Goal: Task Accomplishment & Management: Manage account settings

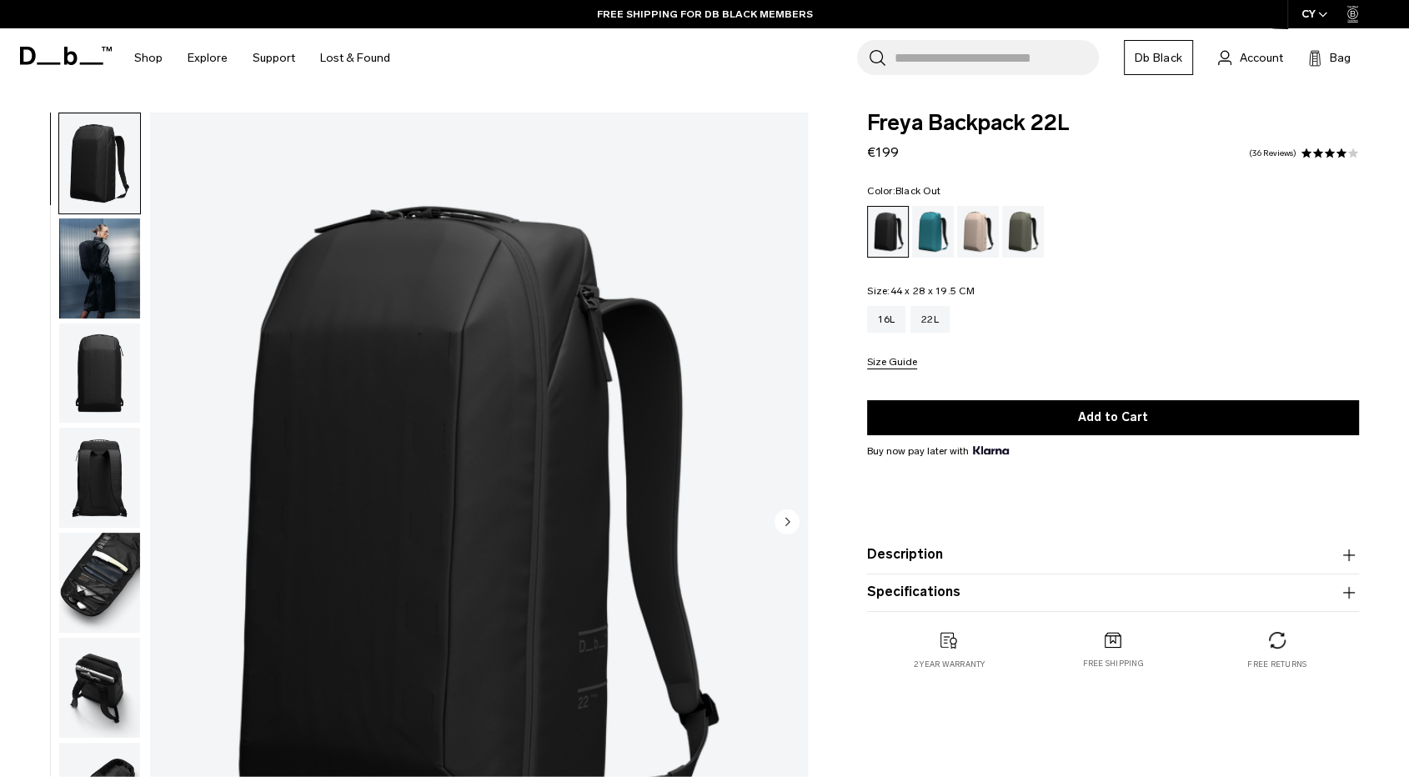
click at [113, 269] on img "button" at bounding box center [99, 268] width 81 height 100
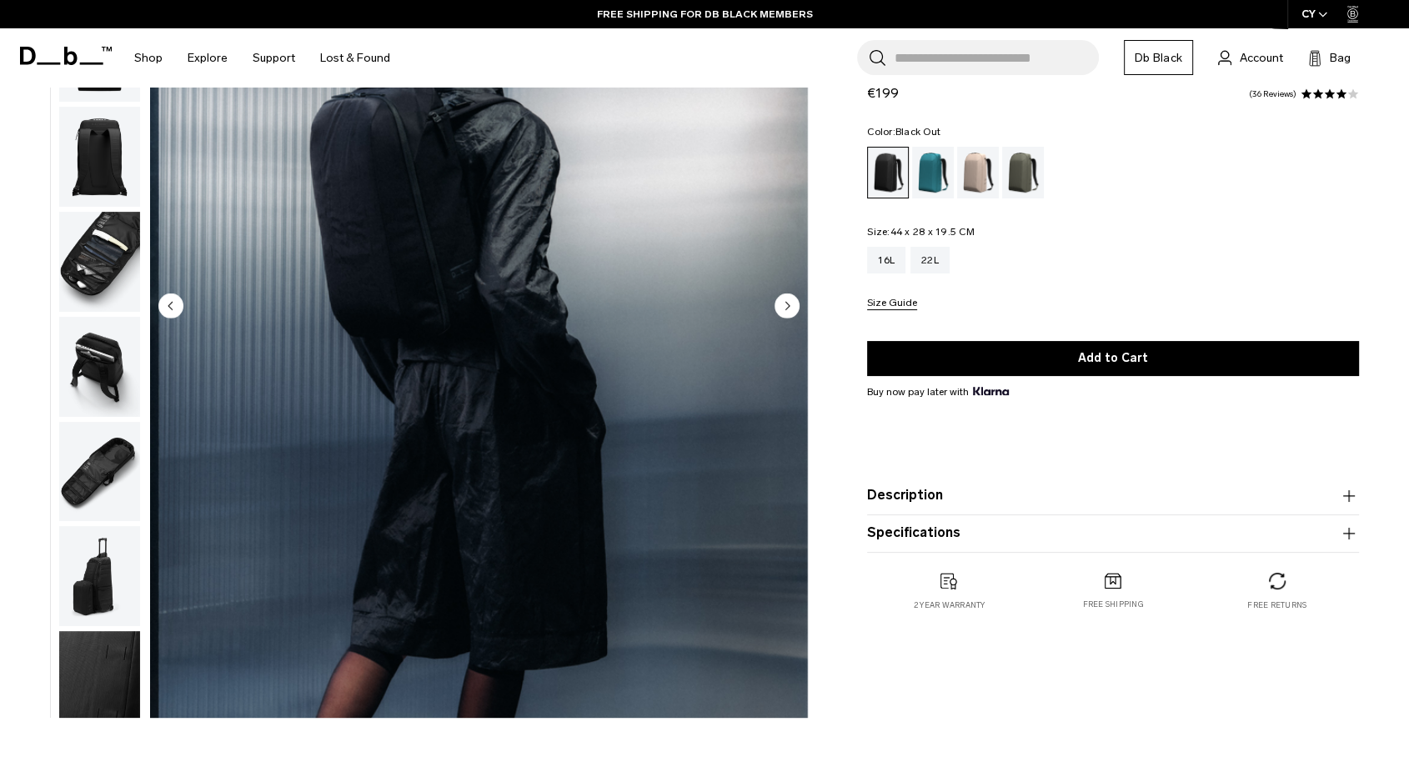
scroll to position [185, 0]
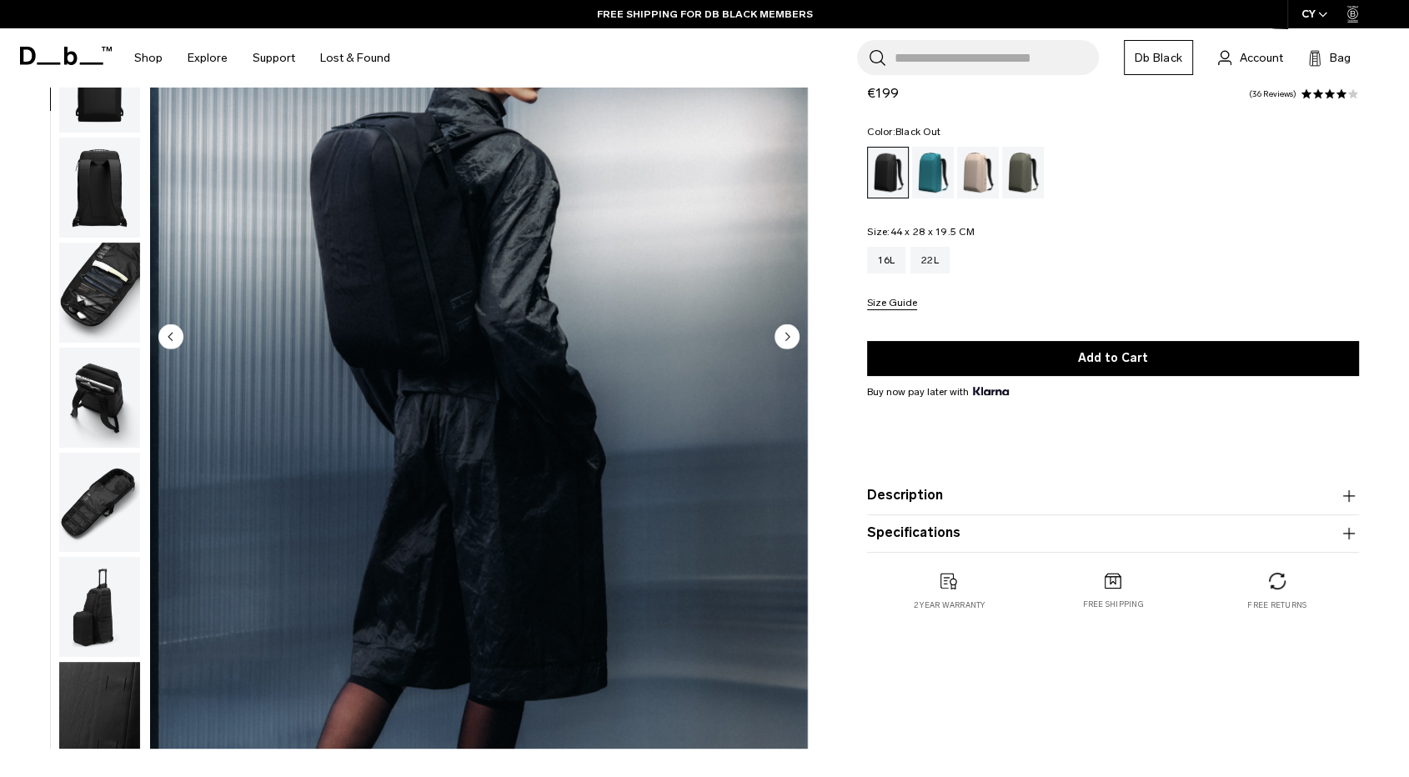
click at [124, 609] on img "button" at bounding box center [99, 607] width 81 height 100
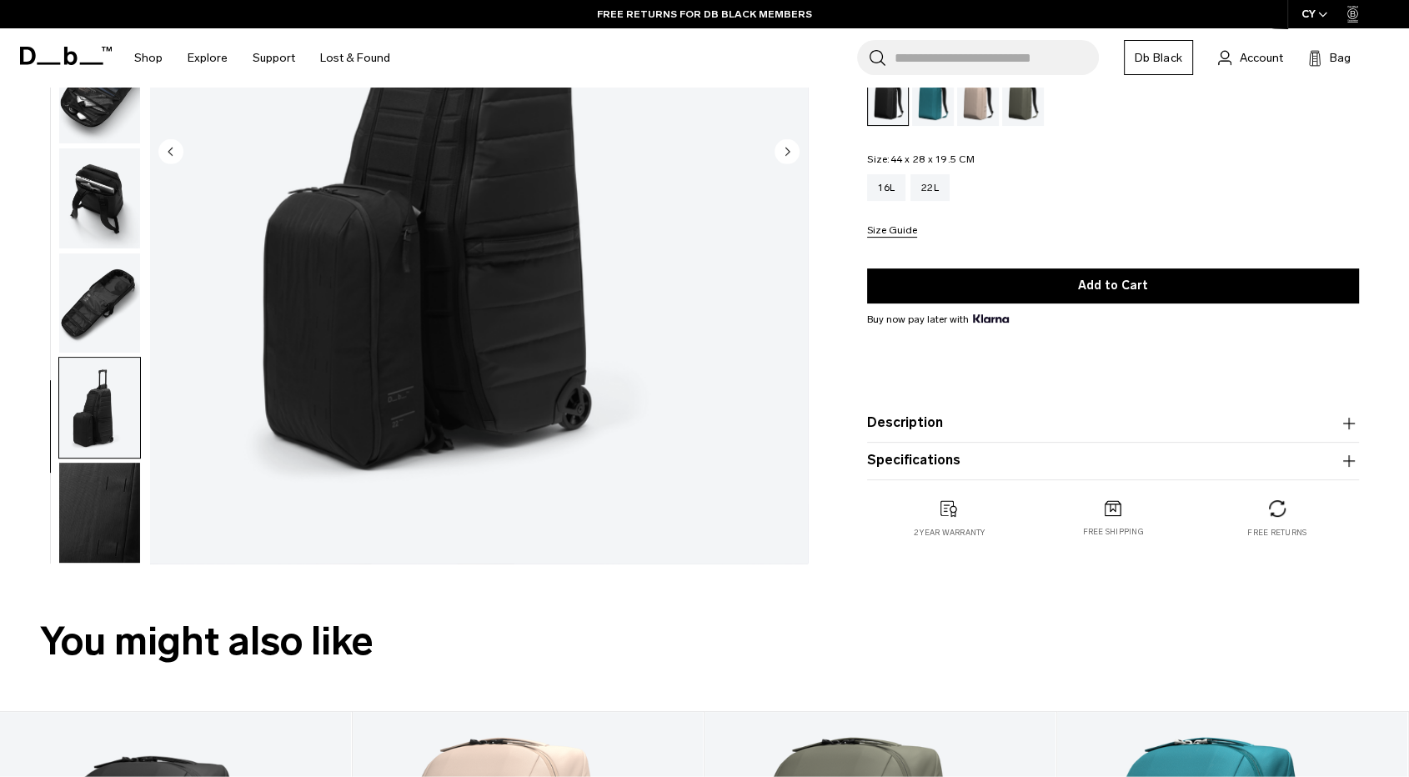
click at [120, 502] on img "button" at bounding box center [99, 513] width 81 height 100
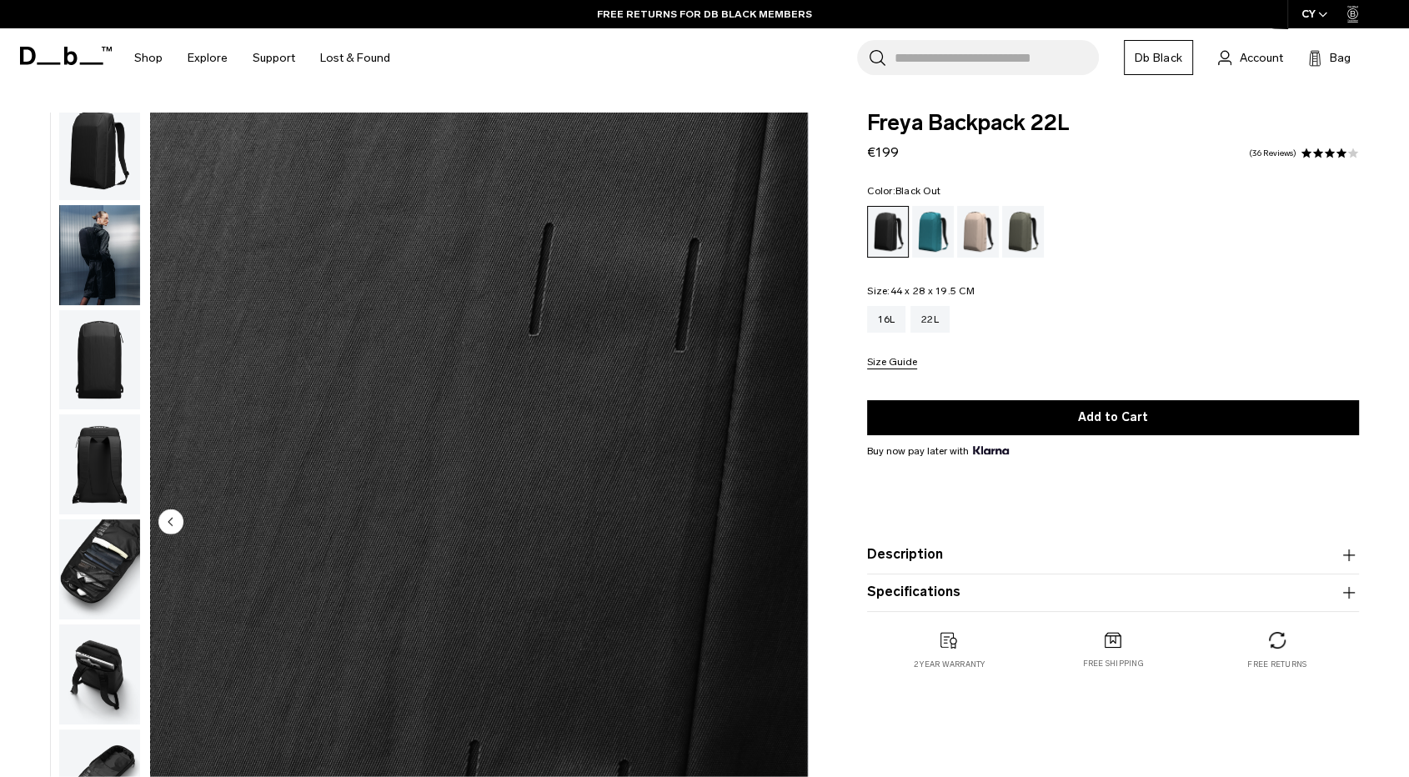
scroll to position [0, 0]
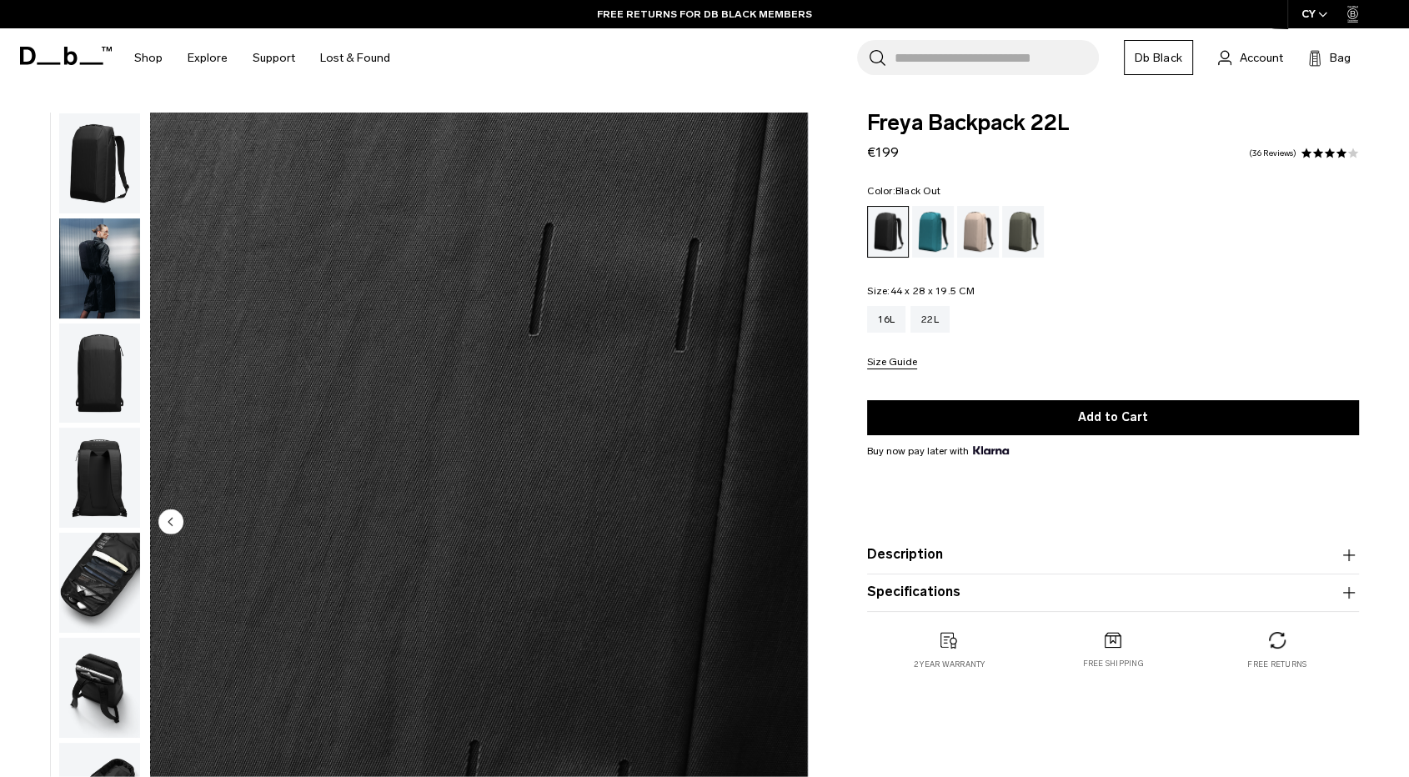
click at [117, 362] on img "button" at bounding box center [99, 373] width 81 height 100
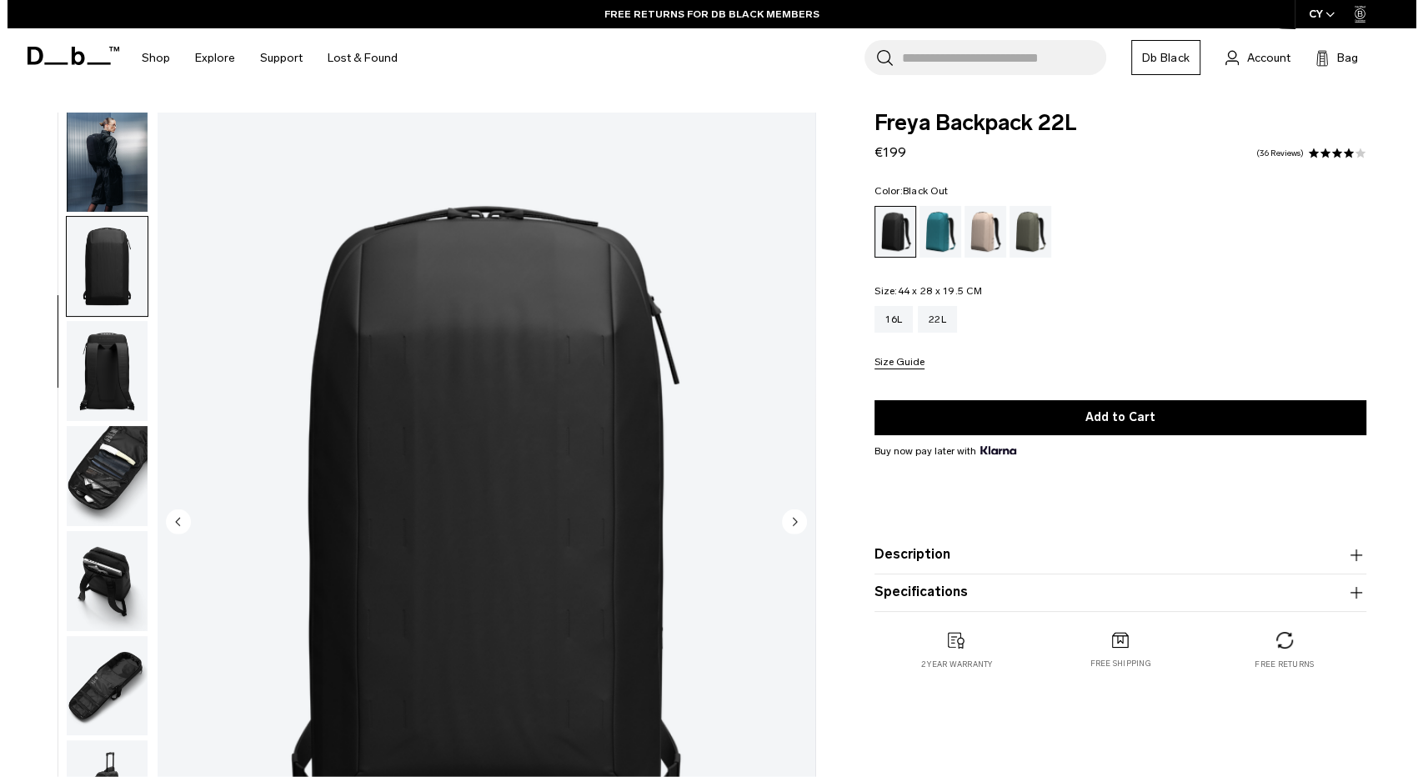
scroll to position [120, 0]
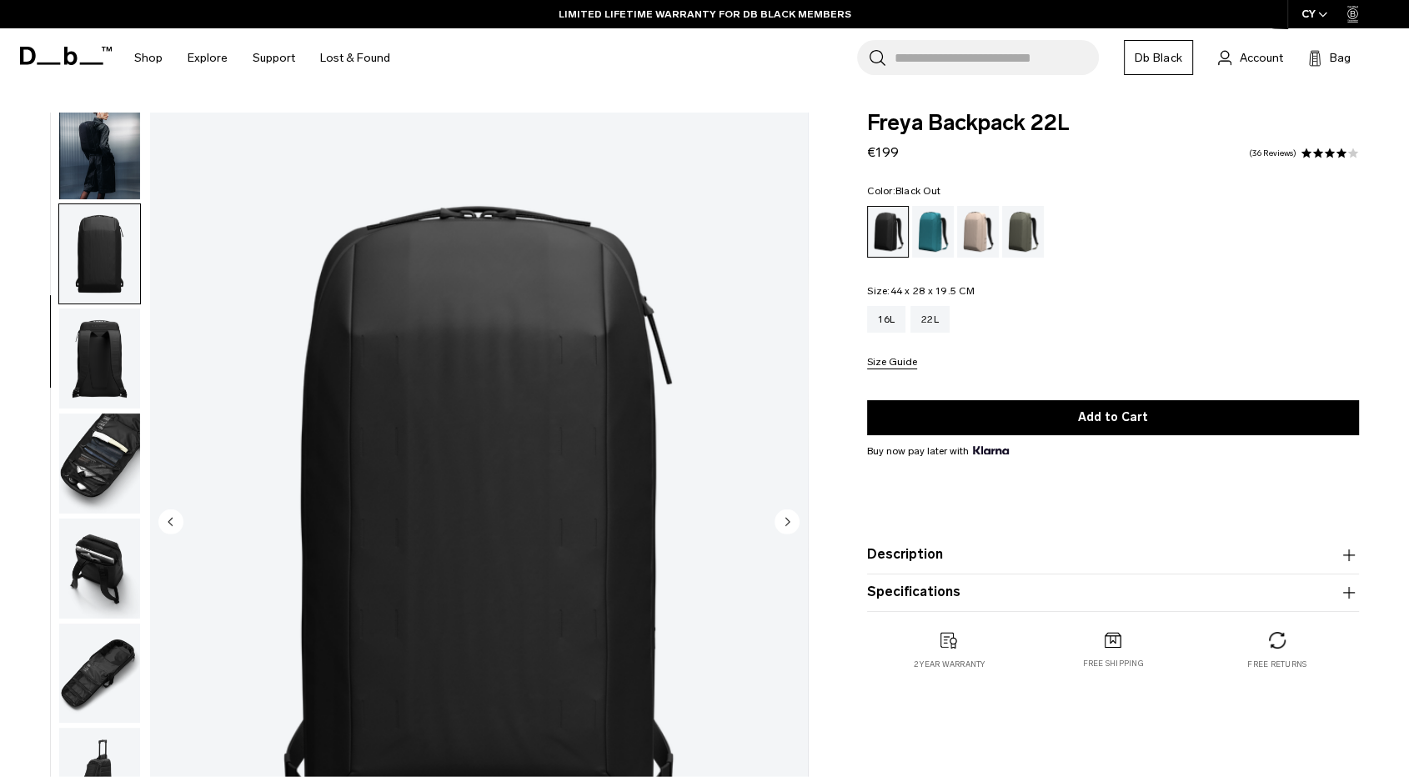
click at [764, 514] on img "3 / 9" at bounding box center [479, 523] width 658 height 821
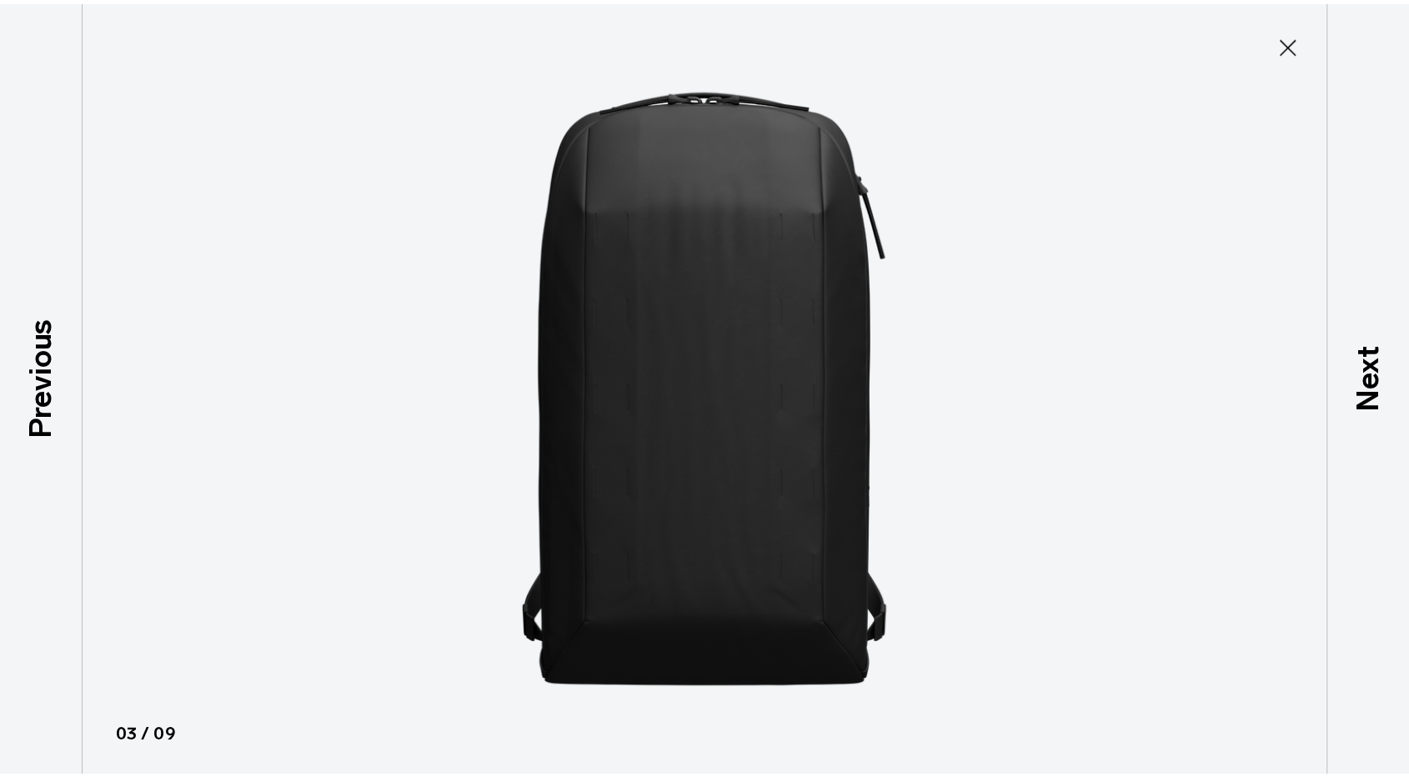
scroll to position [108, 0]
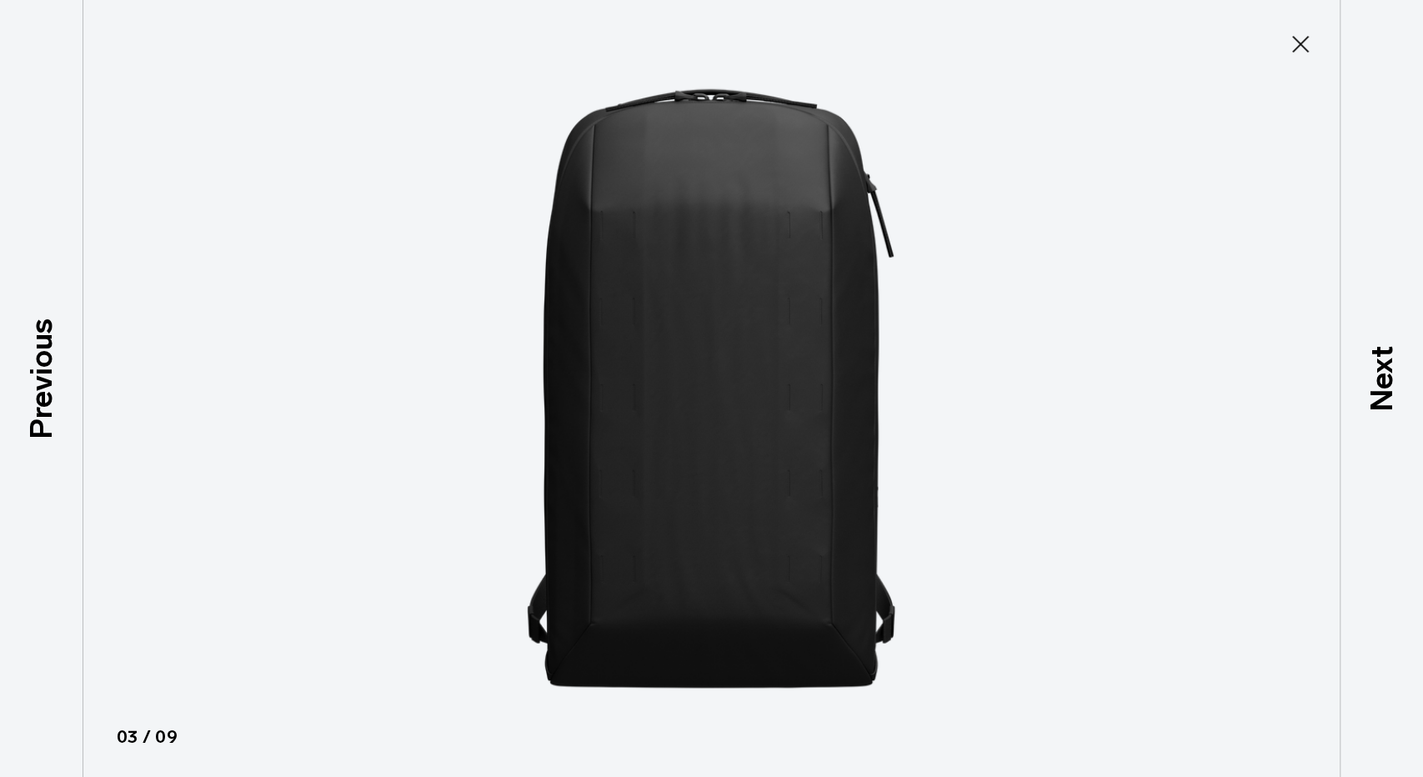
type button "Close"
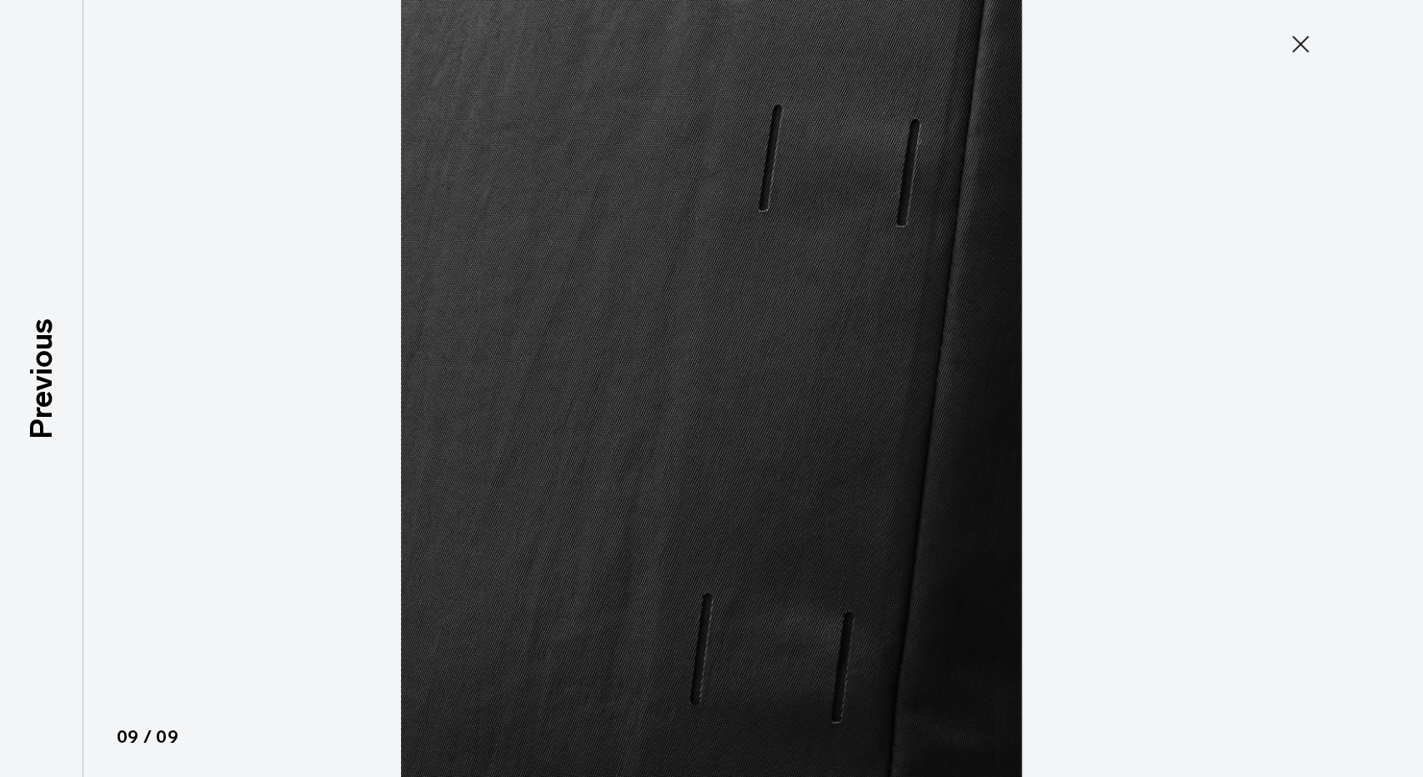
click at [1304, 47] on icon at bounding box center [1300, 44] width 27 height 27
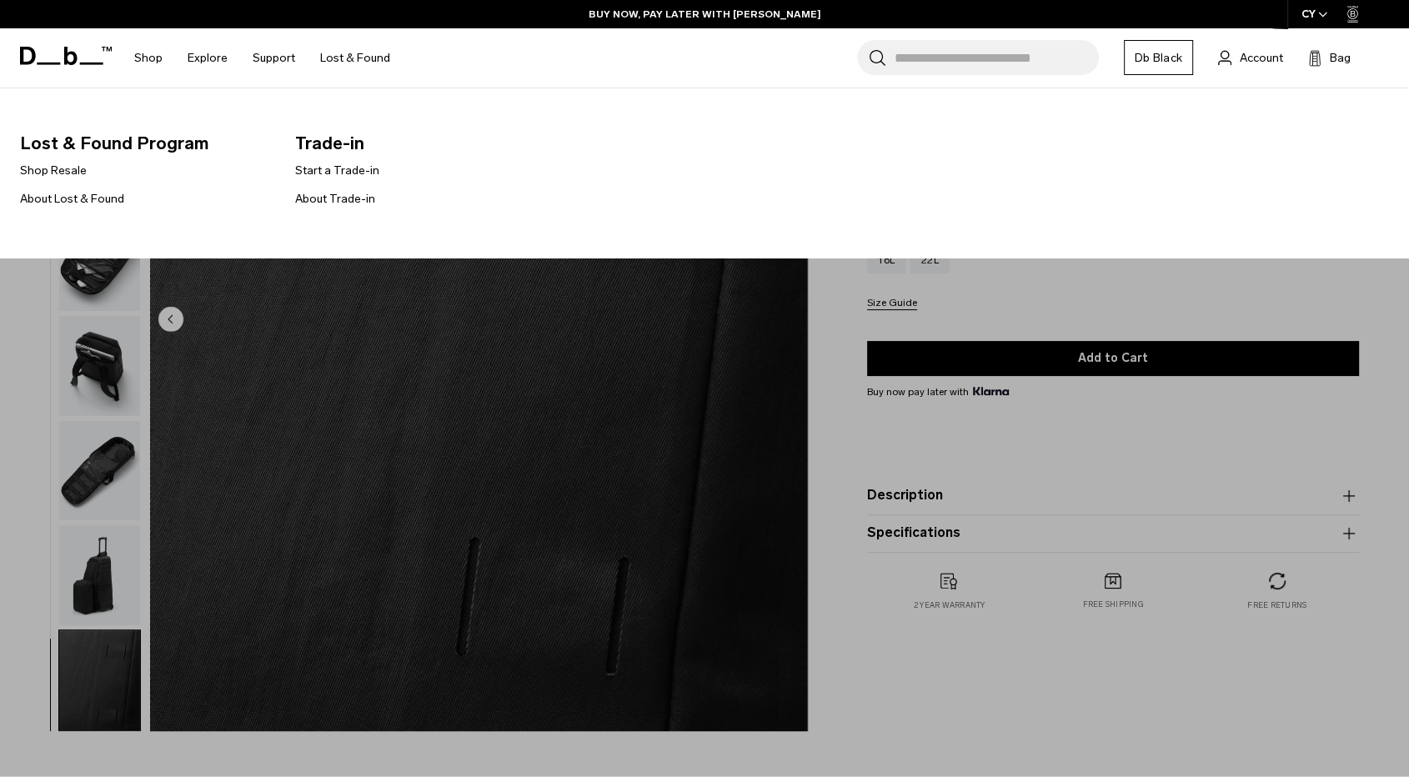
scroll to position [185, 0]
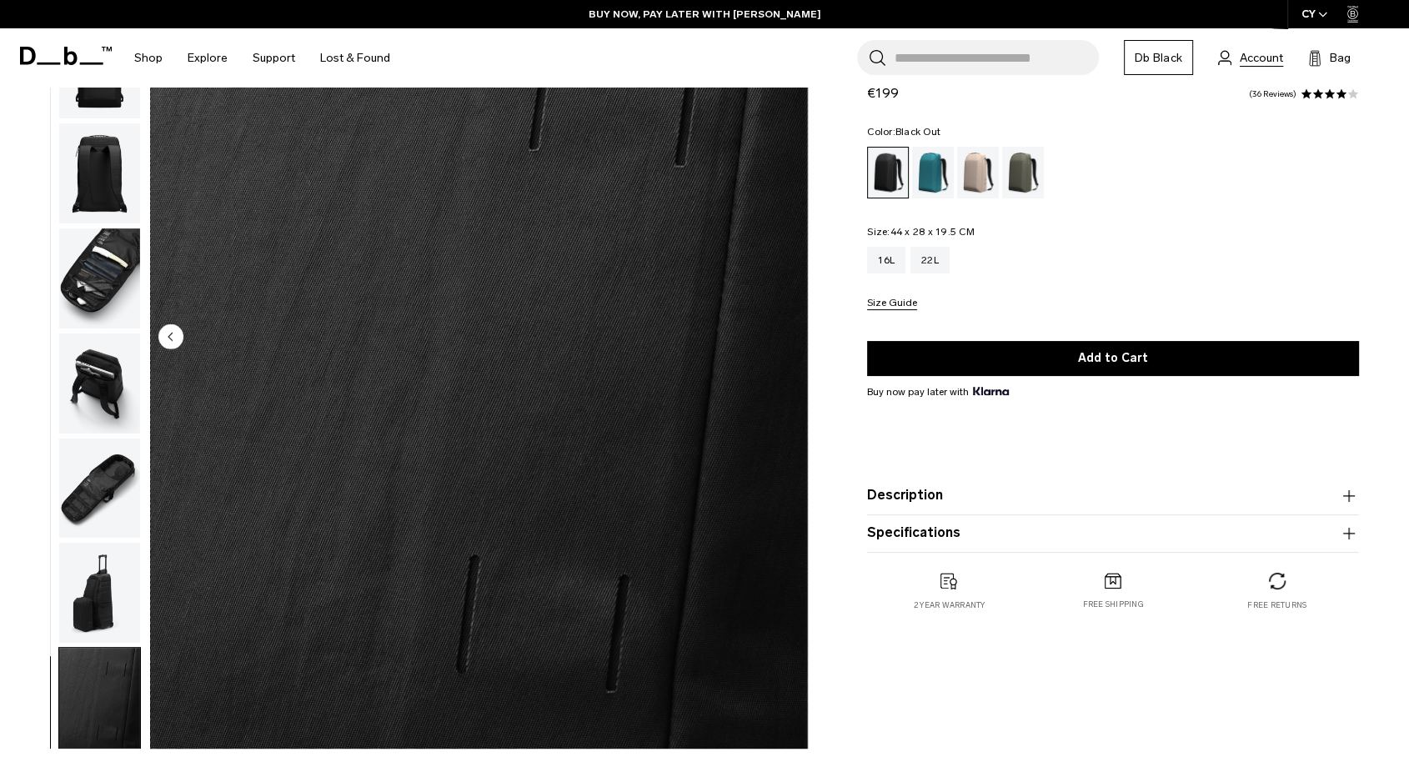
click at [1261, 65] on link "Account" at bounding box center [1250, 58] width 65 height 20
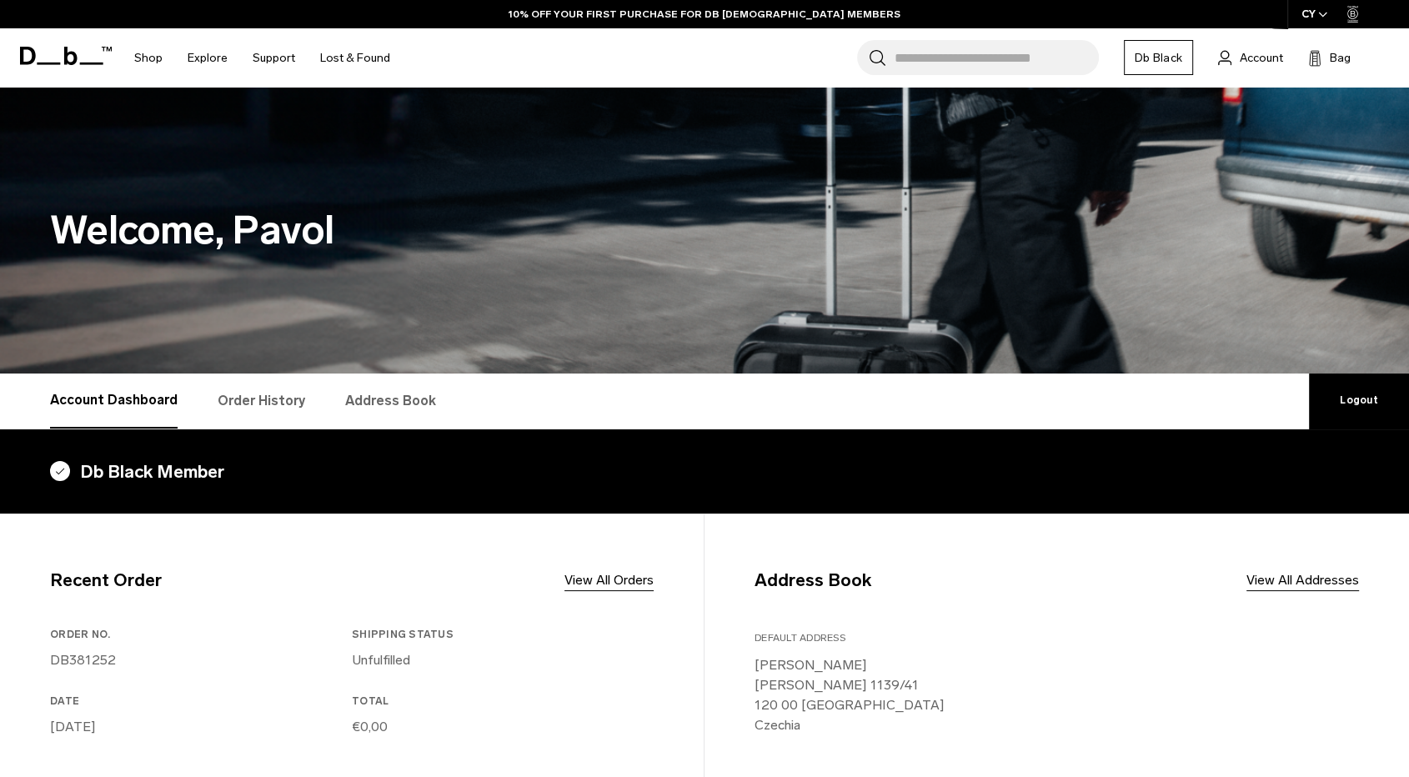
click at [258, 397] on link "Order History" at bounding box center [262, 400] width 88 height 55
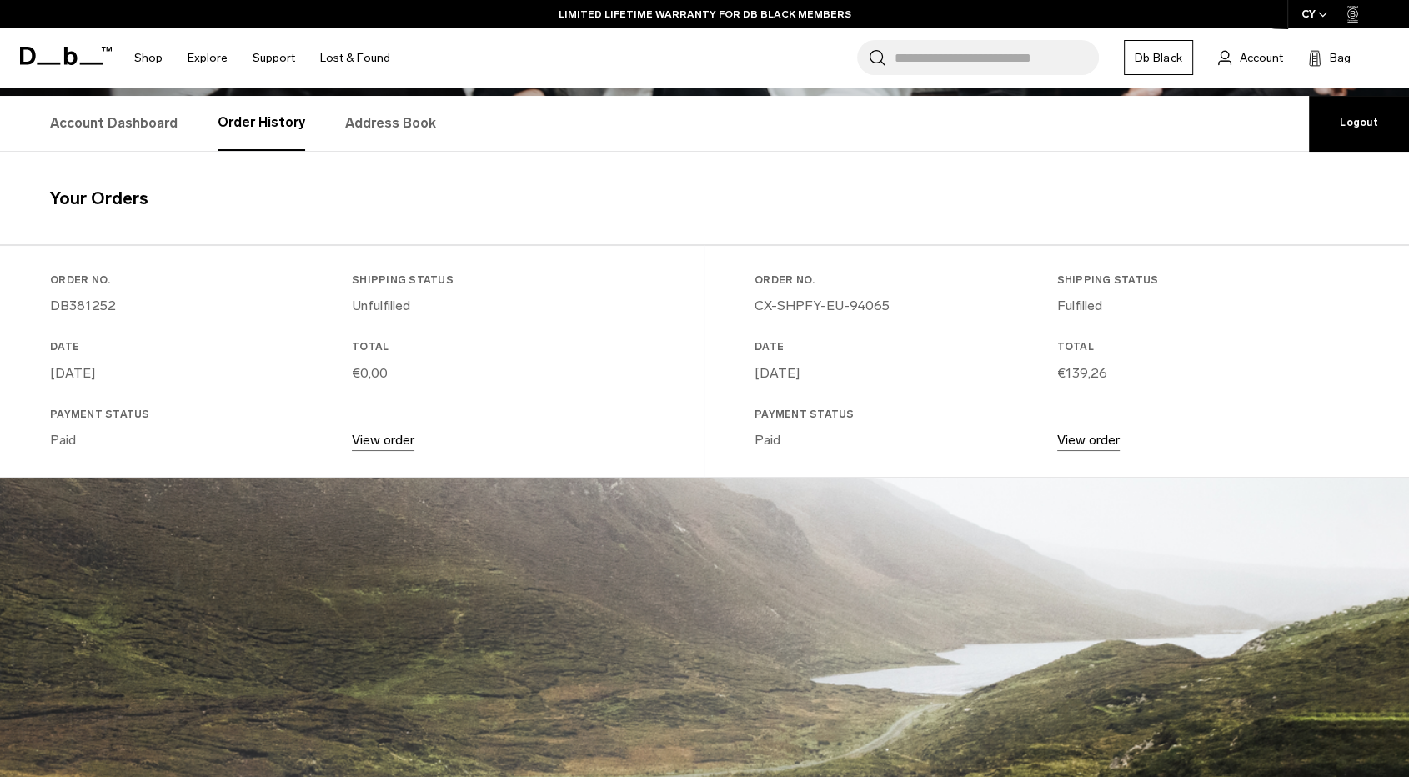
drag, startPoint x: 103, startPoint y: 623, endPoint x: 153, endPoint y: 635, distance: 50.8
